Goal: Task Accomplishment & Management: Use online tool/utility

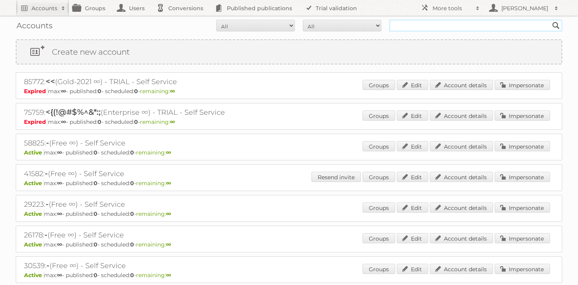
click at [414, 31] on input "text" at bounding box center [475, 26] width 173 height 12
type input "majid al futt"
click at [550, 20] on input "Search" at bounding box center [556, 26] width 12 height 12
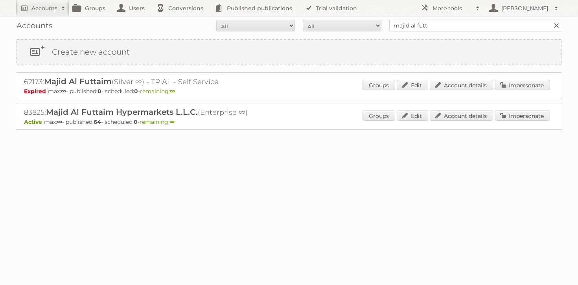
click at [526, 105] on div "83825: Majid Al Futtaim Hypermarkets L.L.C. (Enterprise ∞) Active max: ∞ - publ…" at bounding box center [289, 116] width 547 height 27
click at [526, 115] on link "Impersonate" at bounding box center [522, 116] width 55 height 10
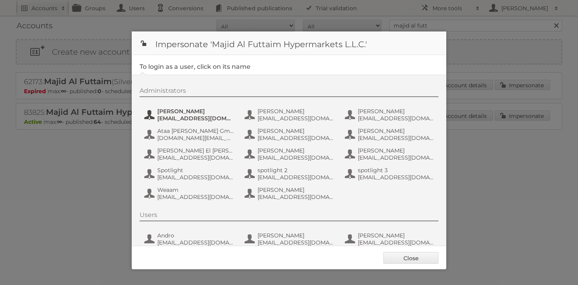
click at [185, 114] on span "[PERSON_NAME]" at bounding box center [195, 111] width 76 height 7
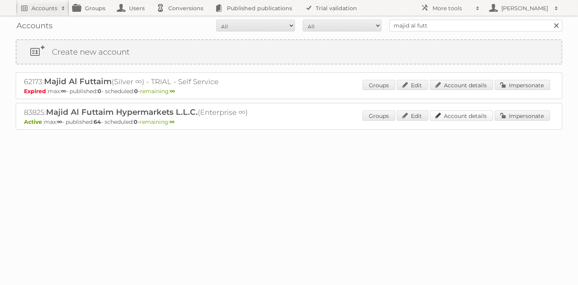
click at [466, 119] on link "Account details" at bounding box center [461, 116] width 63 height 10
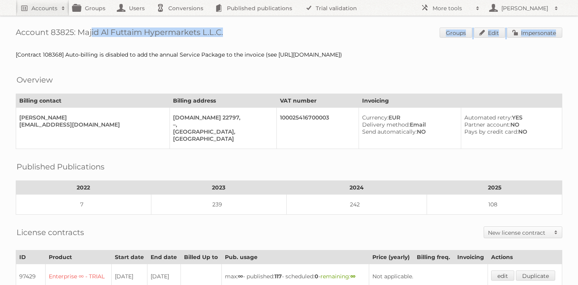
drag, startPoint x: 78, startPoint y: 31, endPoint x: 233, endPoint y: 39, distance: 156.0
copy div "Majid Al Futtaim Hypermarkets L.L.C. Groups Edit Impersonate"
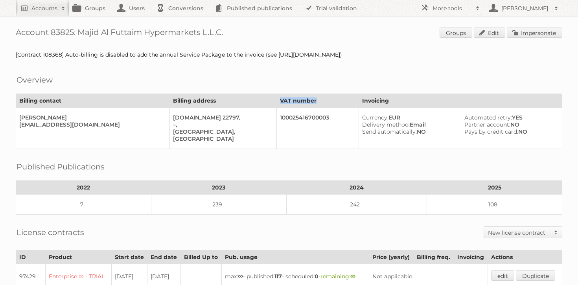
click at [324, 96] on th "VAT number" at bounding box center [318, 101] width 82 height 14
click at [337, 52] on div "[Contract 108368] Auto-billing is disabled to add the annual Service Package to…" at bounding box center [289, 54] width 547 height 7
click at [370, 56] on div "[Contract 108368] Auto-billing is disabled to add the annual Service Package to…" at bounding box center [289, 54] width 547 height 7
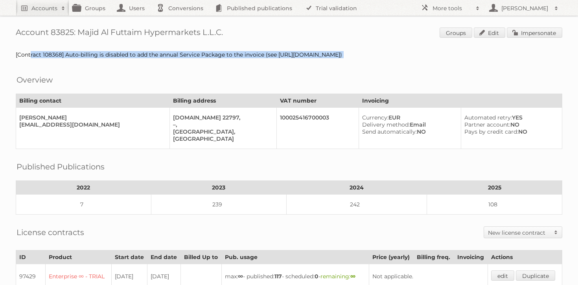
click at [370, 56] on div "[Contract 108368] Auto-billing is disabled to add the annual Service Package to…" at bounding box center [289, 54] width 547 height 7
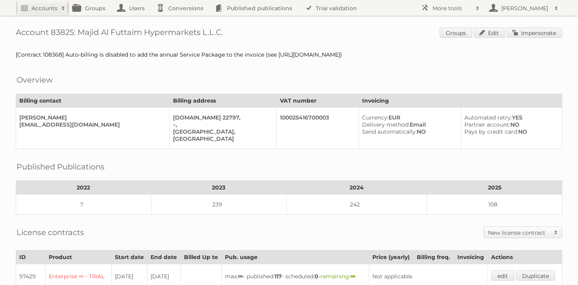
click at [346, 34] on h1 "Account 83825: Majid Al Futtaim Hypermarkets L.L.C. Groups Edit Impersonate" at bounding box center [289, 34] width 547 height 12
click at [517, 29] on link "Impersonate" at bounding box center [534, 33] width 55 height 10
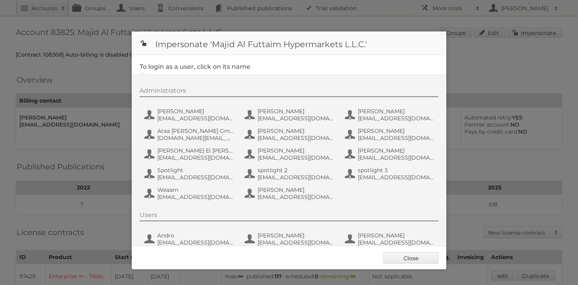
click at [203, 107] on div "Administrators Aastha Talwaria atalwaria@mafcarrefour.com Andrew Romany aromany…" at bounding box center [293, 145] width 307 height 116
click at [180, 116] on span "[EMAIL_ADDRESS][DOMAIN_NAME]" at bounding box center [195, 118] width 76 height 7
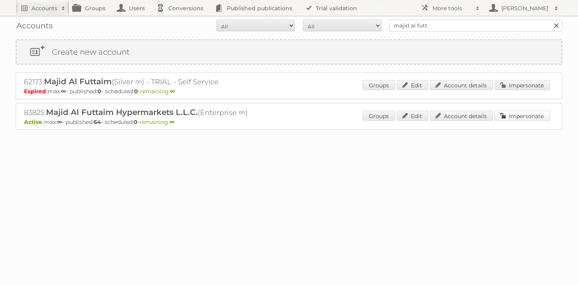
click at [519, 112] on link "Impersonate" at bounding box center [522, 116] width 55 height 10
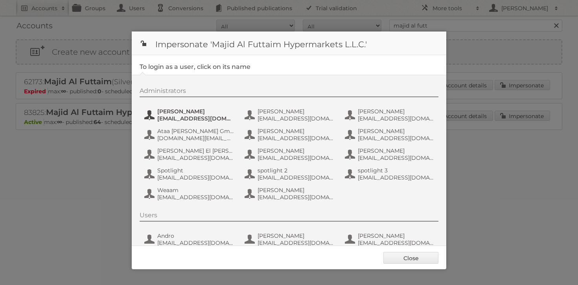
click at [192, 113] on span "[PERSON_NAME]" at bounding box center [195, 111] width 76 height 7
